Goal: Task Accomplishment & Management: Manage account settings

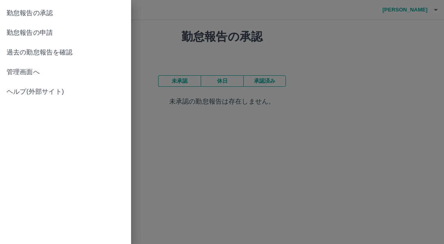
click at [29, 72] on span "管理画面へ" at bounding box center [66, 72] width 118 height 10
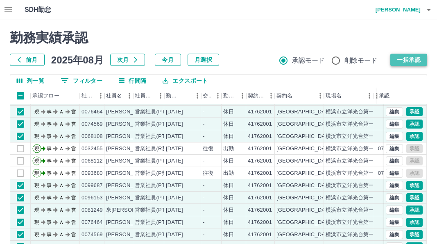
click at [407, 61] on button "一括承認" at bounding box center [408, 60] width 37 height 12
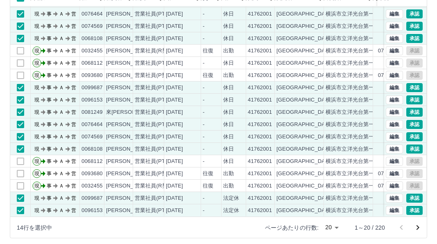
scroll to position [102, 0]
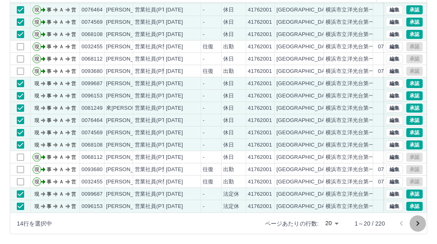
click at [418, 225] on icon "次のページへ" at bounding box center [418, 224] width 10 height 10
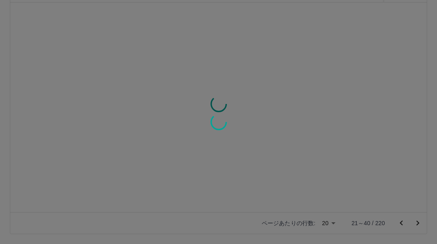
scroll to position [0, 0]
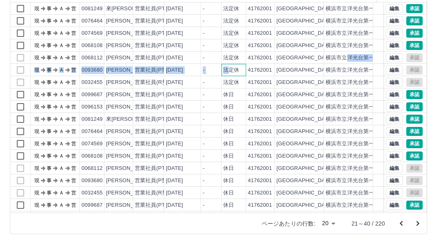
drag, startPoint x: 226, startPoint y: 68, endPoint x: 350, endPoint y: 52, distance: 124.7
click at [350, 52] on div "現 事 Ａ 営 0081249 來[PERSON_NAME] 営業社員(PT契約) [DATE] - 法定休 41762001 [GEOGRAPHIC_DAT…" at bounding box center [259, 125] width 498 height 246
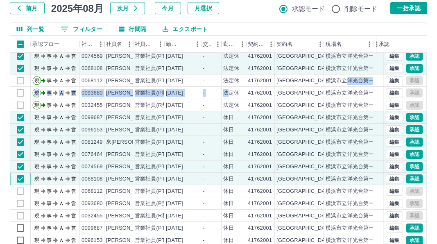
scroll to position [43, 0]
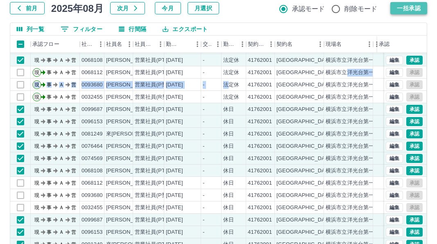
click at [418, 5] on button "一括承認" at bounding box center [408, 8] width 37 height 12
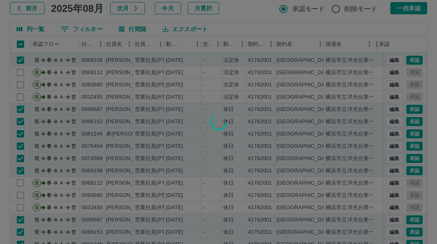
click at [434, 80] on div at bounding box center [218, 122] width 437 height 244
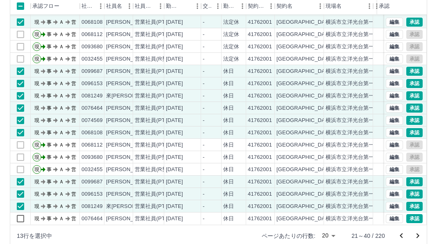
scroll to position [102, 0]
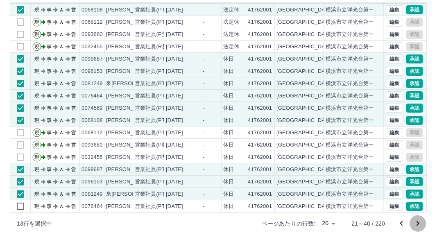
click at [416, 223] on icon "次のページへ" at bounding box center [418, 224] width 10 height 10
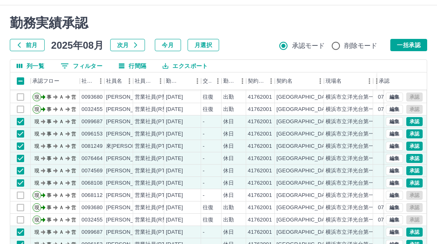
scroll to position [0, 0]
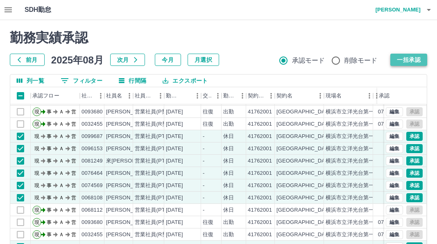
click at [413, 59] on button "一括承認" at bounding box center [408, 60] width 37 height 12
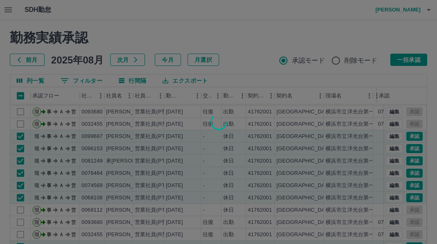
drag, startPoint x: 422, startPoint y: 167, endPoint x: 421, endPoint y: 133, distance: 34.4
click at [421, 133] on div at bounding box center [218, 122] width 437 height 244
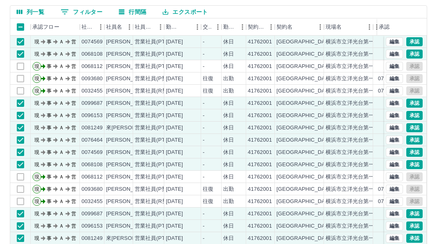
scroll to position [102, 0]
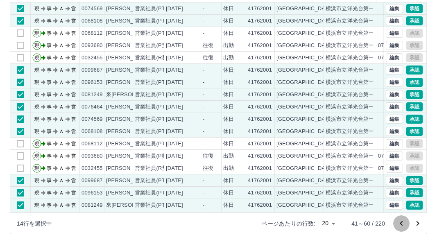
click at [402, 224] on icon "前のページへ" at bounding box center [401, 224] width 10 height 10
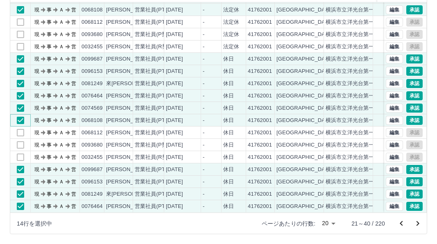
scroll to position [0, 0]
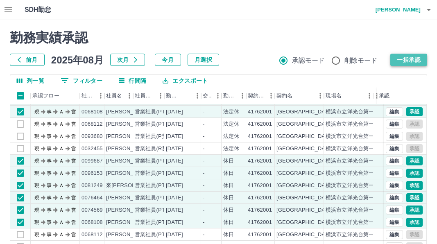
click at [421, 59] on button "一括承認" at bounding box center [408, 60] width 37 height 12
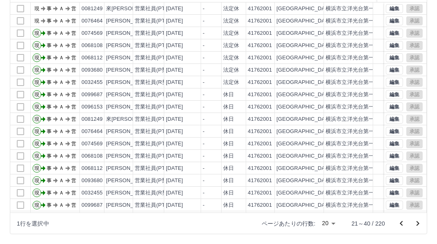
scroll to position [43, 0]
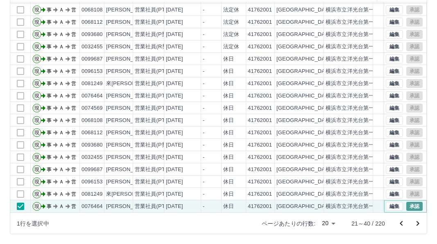
click at [406, 202] on button "承認" at bounding box center [414, 206] width 16 height 9
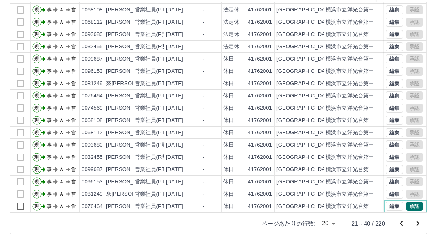
click at [409, 202] on button "承認" at bounding box center [414, 206] width 16 height 9
click at [418, 221] on icon "次のページへ" at bounding box center [418, 224] width 10 height 10
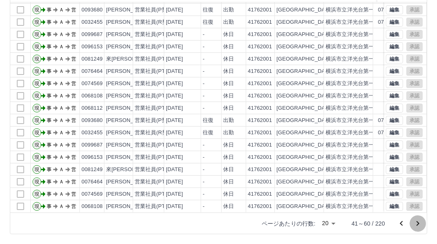
click at [417, 224] on icon "次のページへ" at bounding box center [418, 224] width 10 height 10
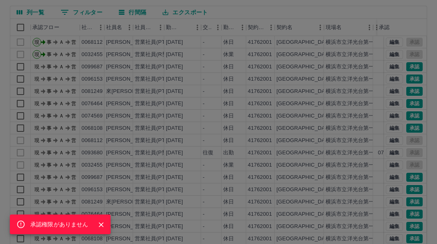
scroll to position [19, 0]
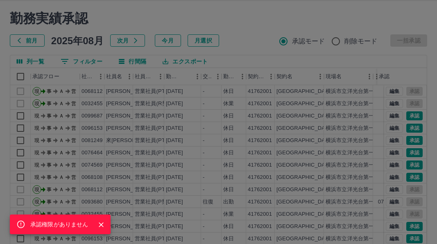
click at [18, 115] on div "承認権限がありません" at bounding box center [218, 122] width 437 height 244
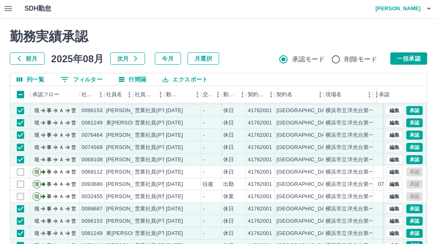
scroll to position [0, 0]
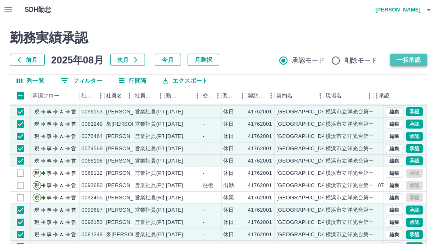
click at [406, 59] on button "一括承認" at bounding box center [408, 60] width 37 height 12
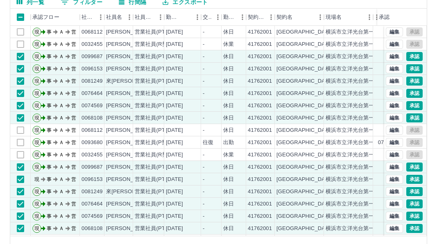
scroll to position [102, 0]
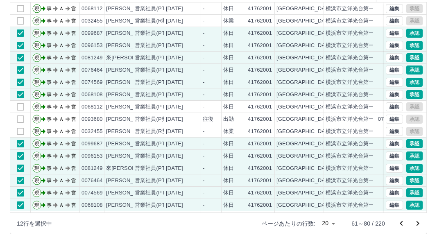
click at [403, 221] on icon "前のページへ" at bounding box center [401, 224] width 10 height 10
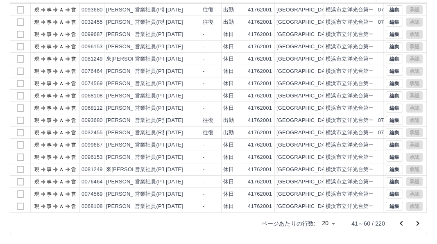
scroll to position [43, 0]
click at [417, 219] on icon "次のページへ" at bounding box center [418, 224] width 10 height 10
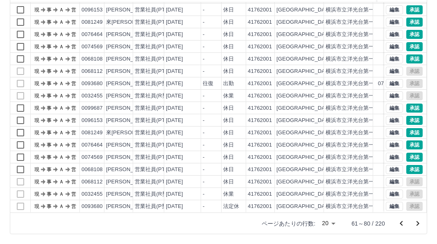
scroll to position [0, 0]
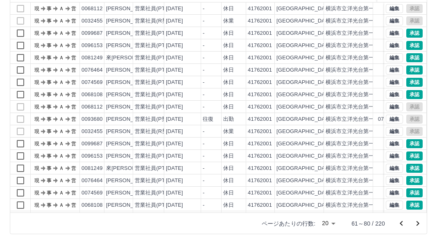
click at [416, 226] on icon "次のページへ" at bounding box center [418, 224] width 10 height 10
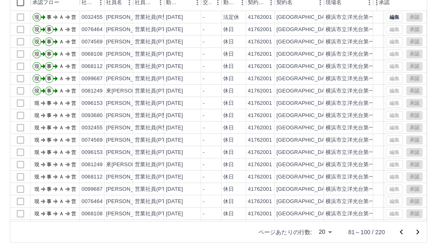
scroll to position [102, 0]
